Goal: Transaction & Acquisition: Subscribe to service/newsletter

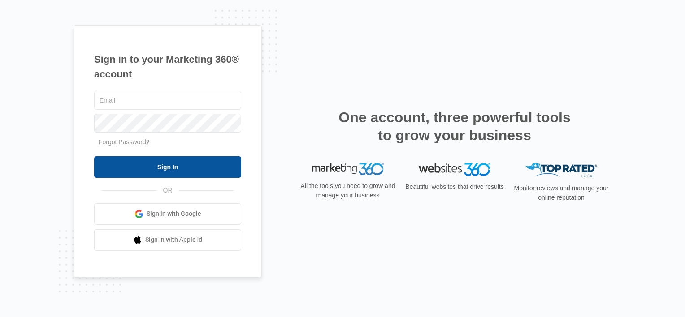
type input "[EMAIL_ADDRESS][DOMAIN_NAME]"
click at [162, 167] on input "Sign In" at bounding box center [167, 167] width 147 height 22
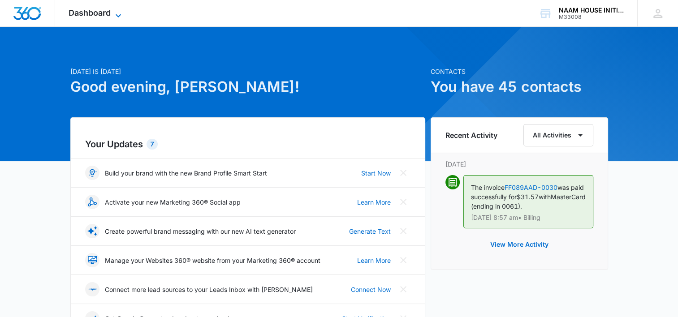
click at [121, 10] on icon at bounding box center [118, 15] width 11 height 11
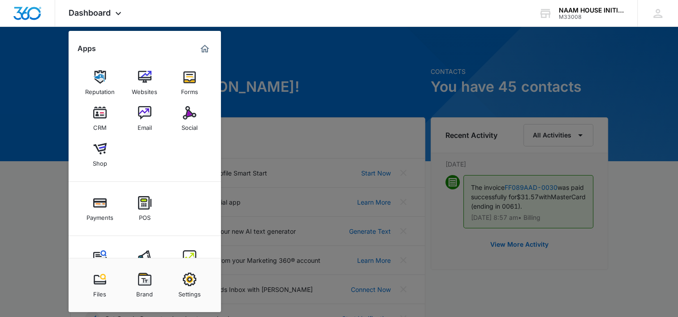
click at [268, 97] on div at bounding box center [339, 158] width 678 height 317
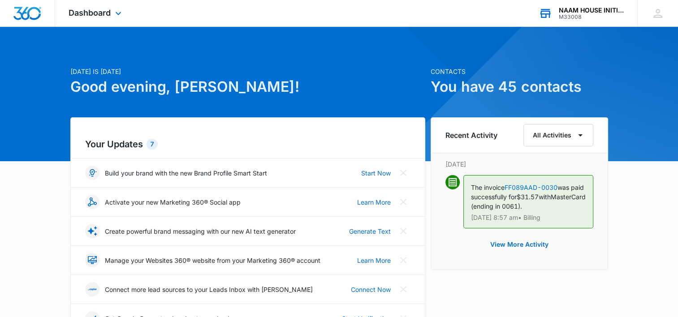
click at [578, 5] on div "NAAM HOUSE INITIATIVE, INC. M33008 Your Accounts View All" at bounding box center [581, 13] width 112 height 26
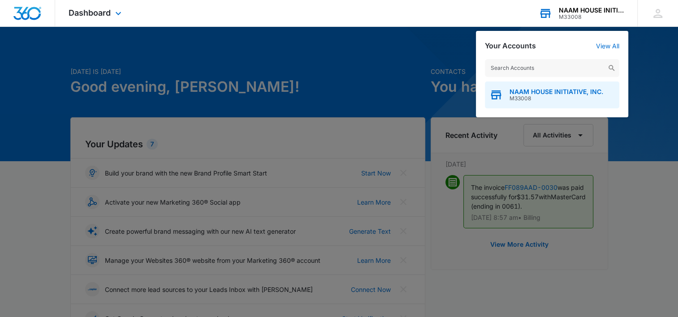
click at [532, 94] on span "NAAM HOUSE INITIATIVE, INC." at bounding box center [557, 91] width 94 height 7
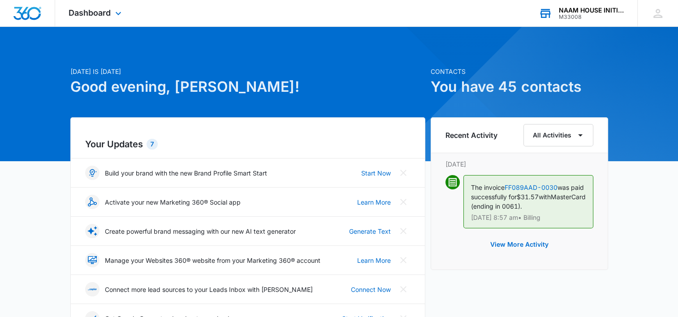
click at [575, 9] on div "NAAM HOUSE INITIATIVE, INC." at bounding box center [591, 10] width 65 height 7
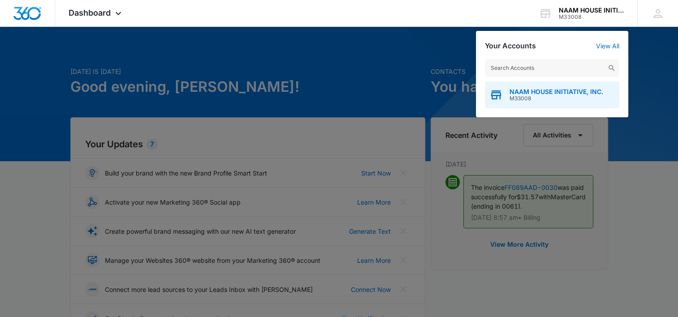
click at [530, 89] on span "NAAM HOUSE INITIATIVE, INC." at bounding box center [557, 91] width 94 height 7
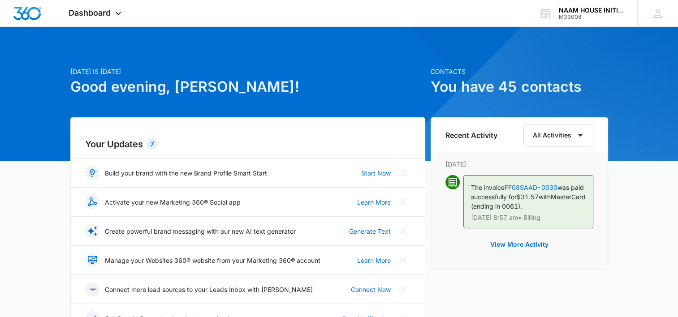
click at [544, 87] on h1 "You have 45 contacts" at bounding box center [519, 87] width 177 height 22
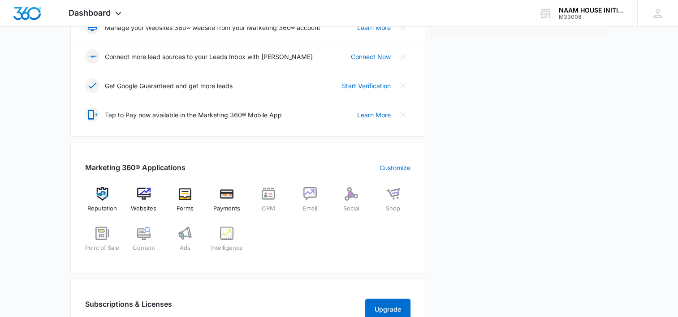
scroll to position [226, 0]
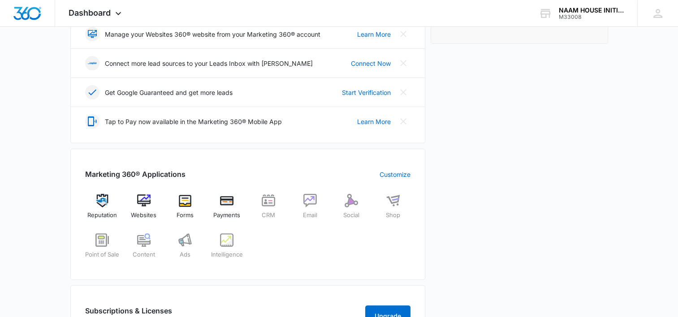
drag, startPoint x: 666, startPoint y: 113, endPoint x: 656, endPoint y: 66, distance: 48.6
click at [656, 66] on div "Today is Thursday, October 9th Good evening, Lois-Lachel! Contacts You have 45 …" at bounding box center [339, 191] width 678 height 759
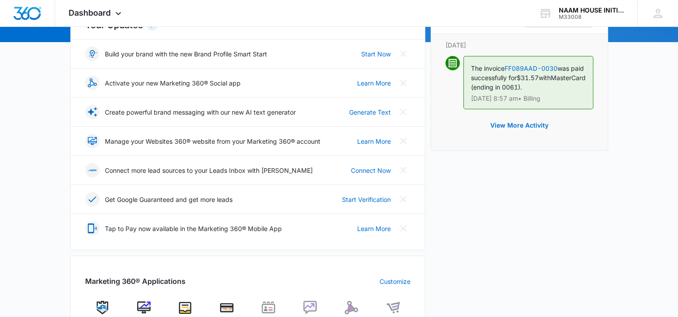
scroll to position [117, 0]
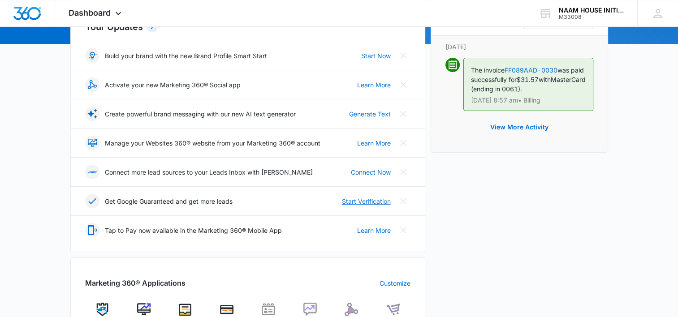
click at [358, 199] on link "Start Verification" at bounding box center [366, 201] width 49 height 9
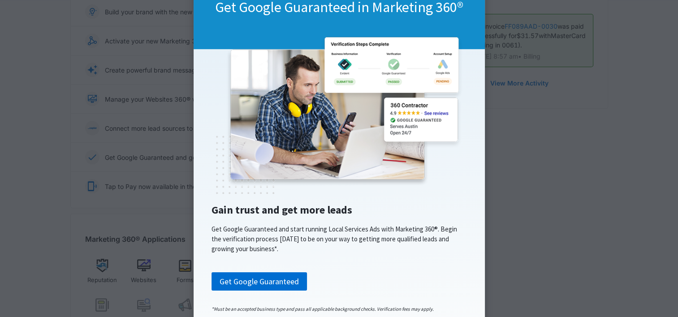
scroll to position [86, 0]
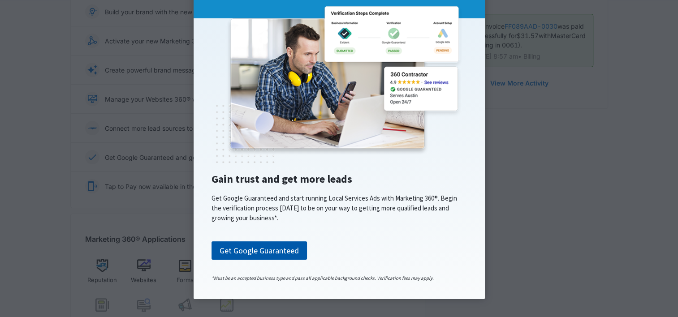
click at [276, 251] on link "Get Google Guaranteed" at bounding box center [259, 251] width 95 height 19
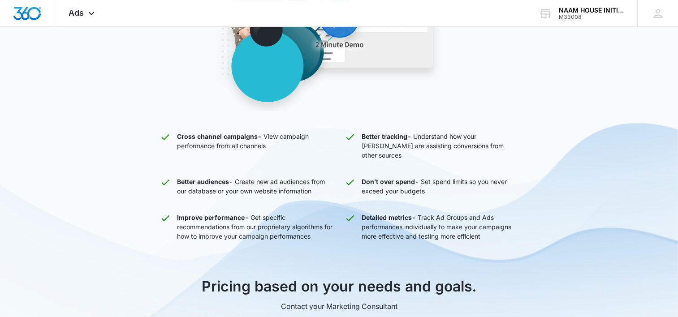
scroll to position [35, 0]
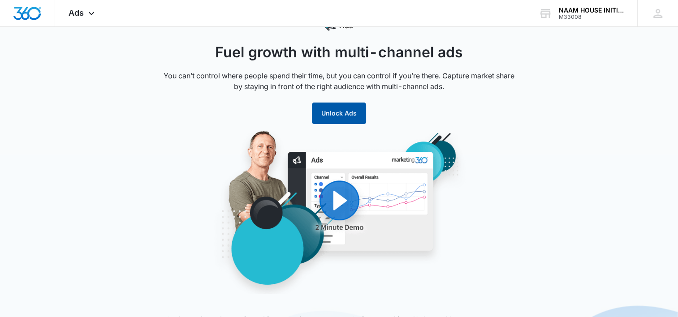
click at [357, 115] on button "Unlock Ads" at bounding box center [339, 114] width 54 height 22
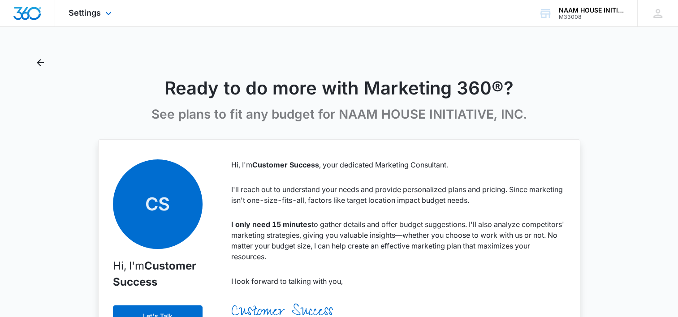
click at [27, 11] on img "Dashboard" at bounding box center [27, 13] width 29 height 13
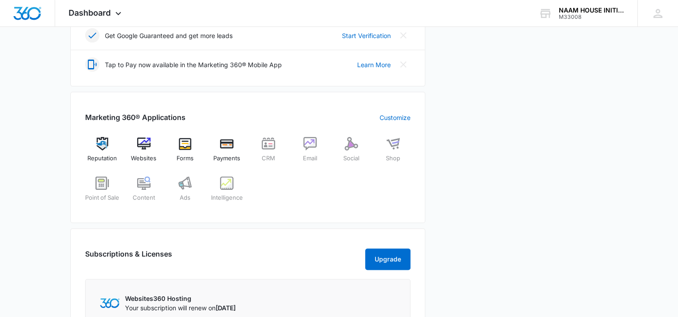
scroll to position [285, 0]
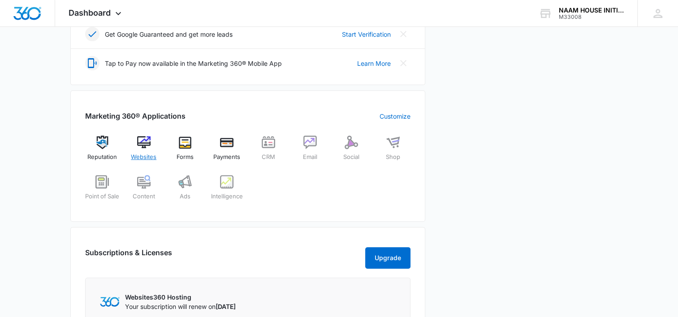
click at [139, 136] on img at bounding box center [143, 142] width 13 height 13
